Goal: Complete application form: Complete application form

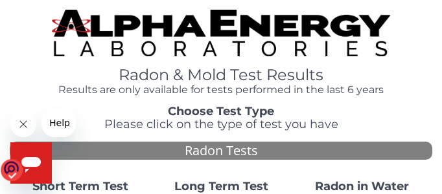
scroll to position [130, 0]
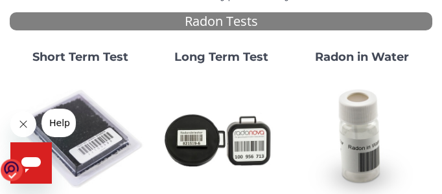
click at [86, 63] on strong "Short Term Test" at bounding box center [80, 57] width 96 height 14
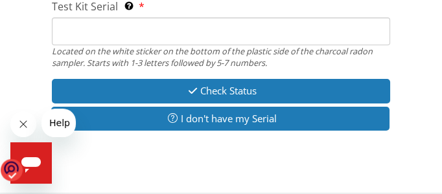
click at [69, 34] on input "Test Kit Serial Located on the white sticker on the bottom of the plastic side …" at bounding box center [221, 32] width 338 height 28
type input "FE483568"
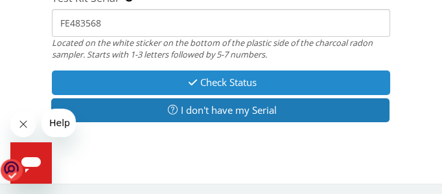
scroll to position [156, 0]
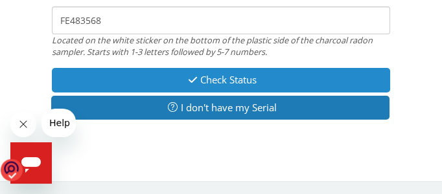
click at [200, 75] on button "Check Status" at bounding box center [221, 80] width 338 height 24
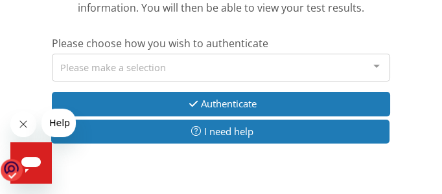
scroll to position [213, 0]
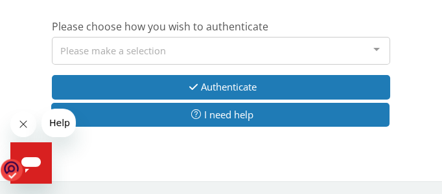
click at [376, 48] on div at bounding box center [377, 50] width 26 height 25
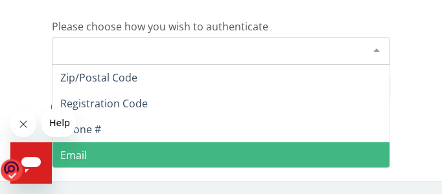
click at [83, 156] on span "Email" at bounding box center [73, 155] width 27 height 14
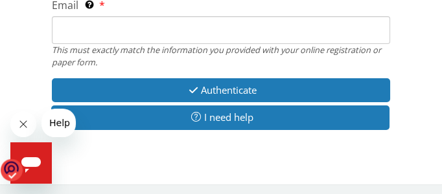
scroll to position [293, 0]
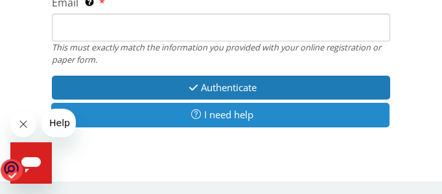
click at [216, 115] on button "I need help" at bounding box center [220, 115] width 338 height 24
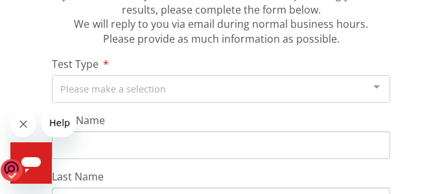
scroll to position [163, 0]
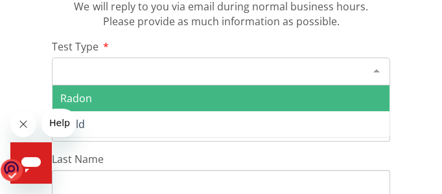
click at [373, 69] on div at bounding box center [377, 70] width 26 height 25
click at [135, 100] on span "Radon" at bounding box center [221, 99] width 337 height 26
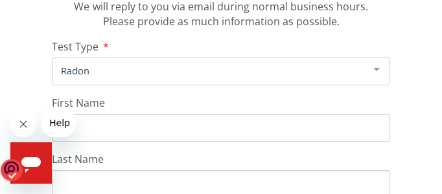
click at [92, 127] on input "First Name" at bounding box center [221, 128] width 338 height 28
type input "[PERSON_NAME]"
type input "A [PERSON_NAME]"
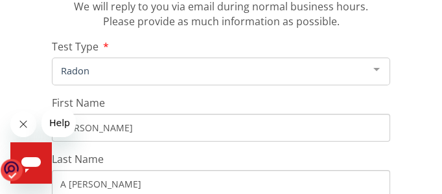
type input "[EMAIL_ADDRESS][DOMAIN_NAME]"
type input "[PHONE_NUMBER]"
type input "[STREET_ADDRESS]"
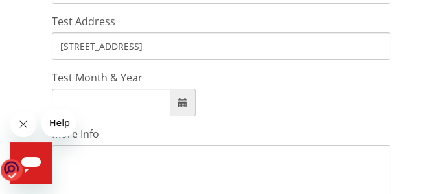
scroll to position [487, 0]
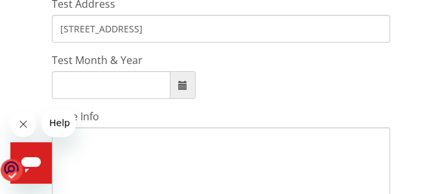
click at [183, 84] on span at bounding box center [182, 85] width 9 height 9
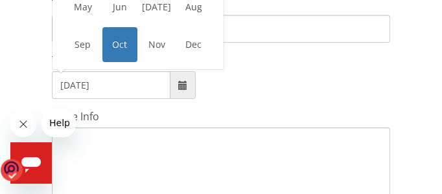
click at [183, 84] on span at bounding box center [182, 85] width 9 height 9
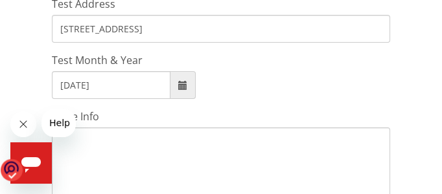
click at [182, 86] on span at bounding box center [182, 85] width 9 height 9
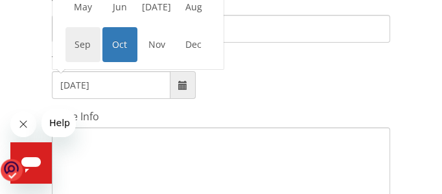
click at [84, 47] on span "Sep" at bounding box center [82, 44] width 35 height 35
type input "[DATE]"
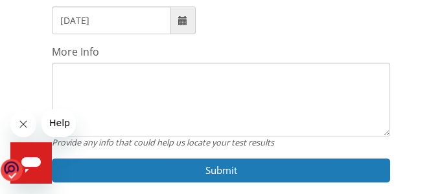
scroll to position [597, 0]
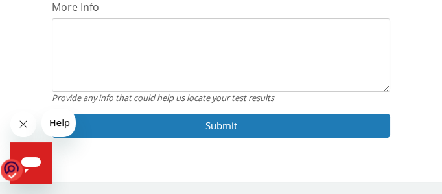
click at [65, 30] on textarea "More Info" at bounding box center [221, 55] width 338 height 74
click at [211, 27] on textarea "you need to use the e-ma" at bounding box center [221, 55] width 338 height 74
click at [207, 30] on textarea "you need to use the e-ma" at bounding box center [221, 55] width 338 height 74
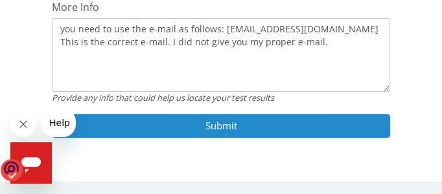
type textarea "you need to use the e-mail as follows: [EMAIL_ADDRESS][DOMAIN_NAME] This is the…"
click at [206, 124] on button "Submit" at bounding box center [221, 126] width 338 height 24
click at [224, 124] on button "Submit" at bounding box center [221, 126] width 338 height 24
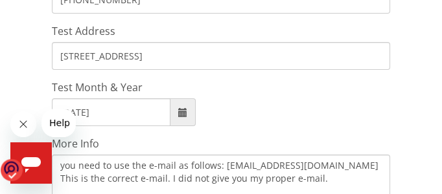
scroll to position [460, 0]
click at [144, 54] on input "[STREET_ADDRESS]" at bounding box center [221, 57] width 338 height 28
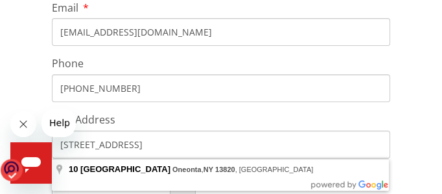
scroll to position [389, 0]
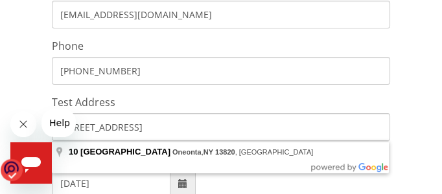
type input "[STREET_ADDRESS]"
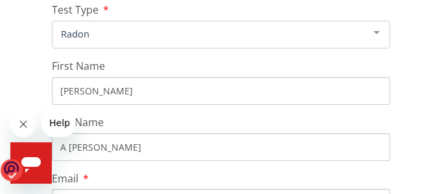
scroll to position [0, 0]
